Goal: Transaction & Acquisition: Download file/media

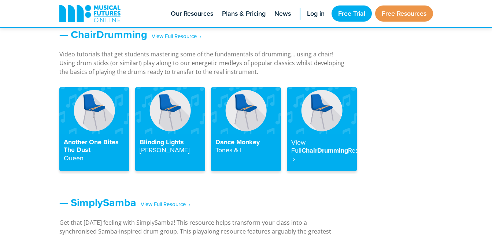
scroll to position [828, 0]
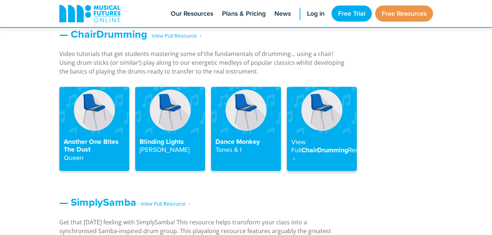
click at [320, 129] on img at bounding box center [322, 110] width 70 height 47
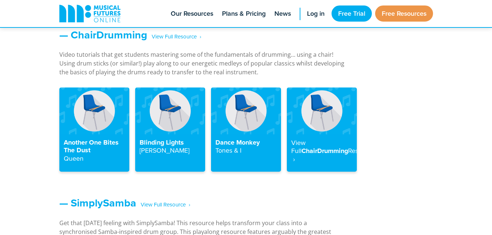
scroll to position [826, 0]
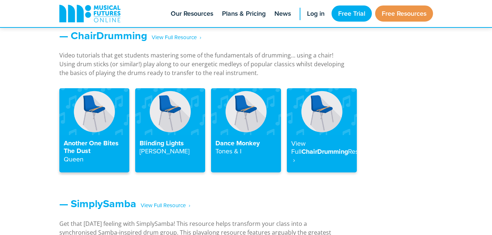
click at [99, 137] on div "Another One Bites The Dust Queen" at bounding box center [94, 154] width 70 height 38
